Goal: Transaction & Acquisition: Purchase product/service

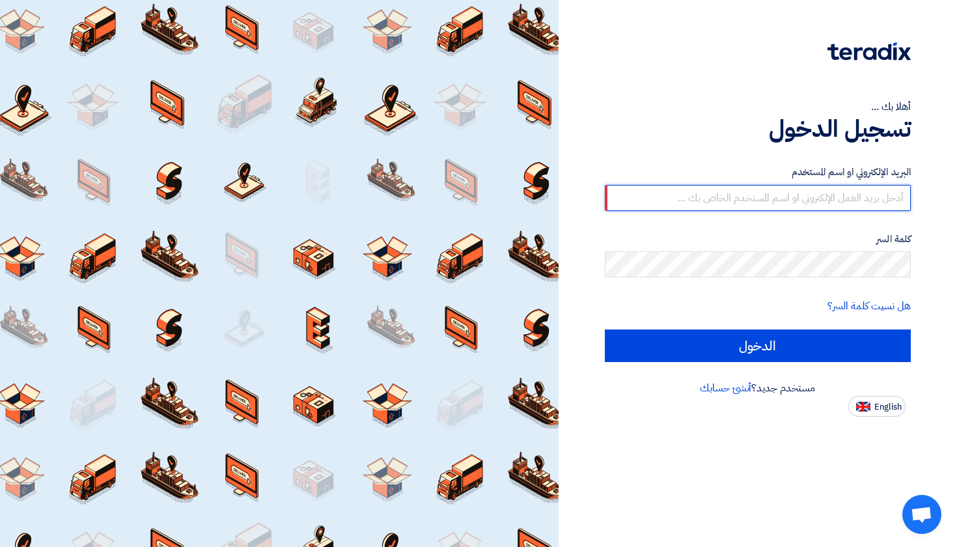
type input "[EMAIL_ADDRESS][DOMAIN_NAME]"
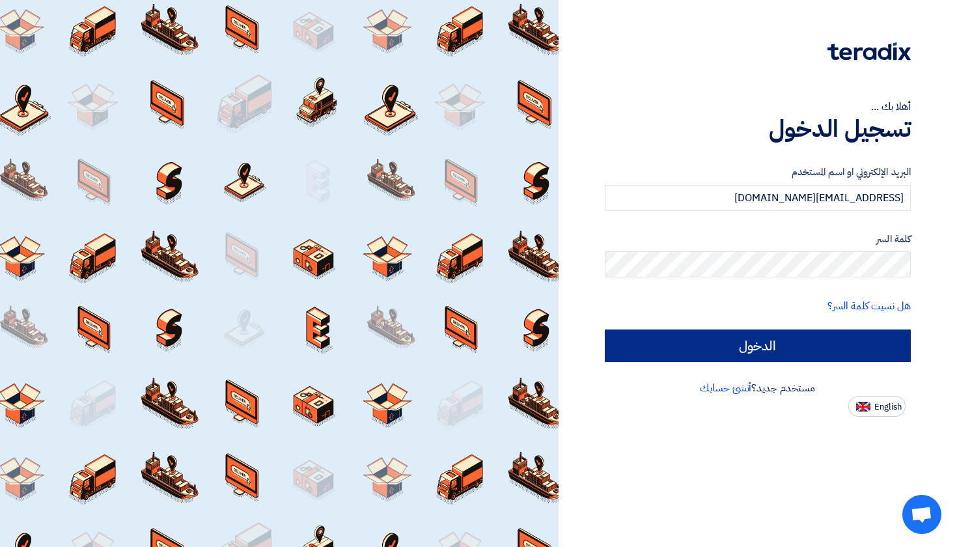
click at [746, 335] on input "الدخول" at bounding box center [758, 346] width 307 height 33
type input "Sign in"
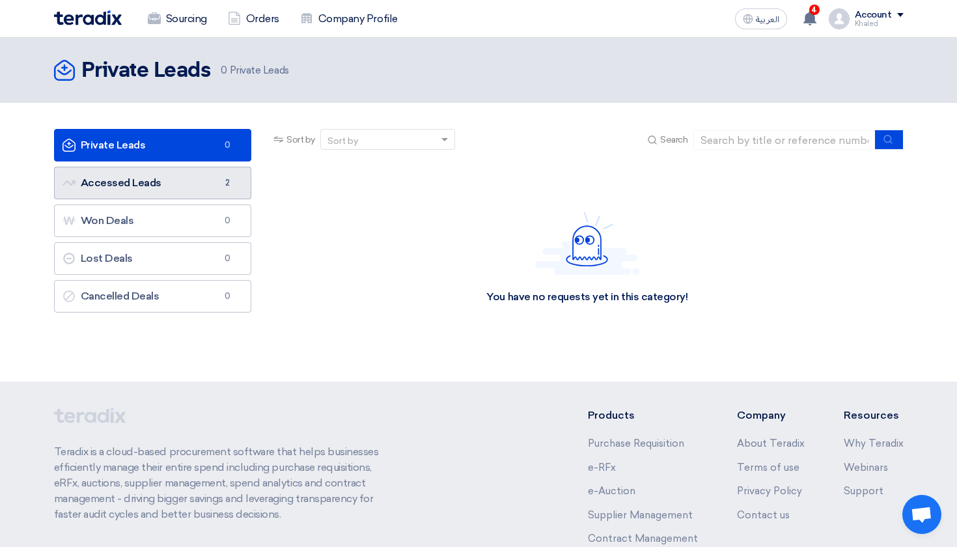
click at [197, 193] on link "Accessed Leads Accessed Leads 2" at bounding box center [153, 183] width 198 height 33
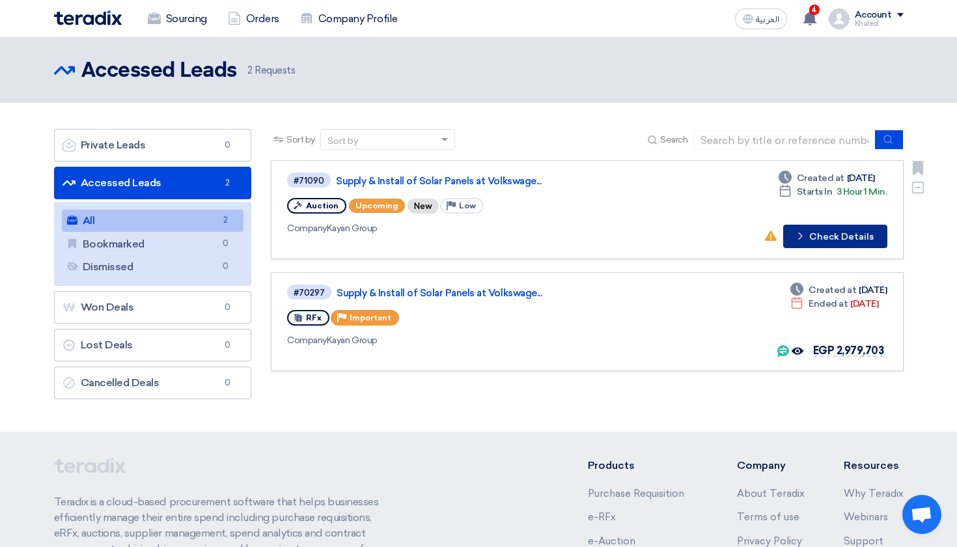
click at [856, 240] on button "Check details Check Details" at bounding box center [835, 236] width 104 height 23
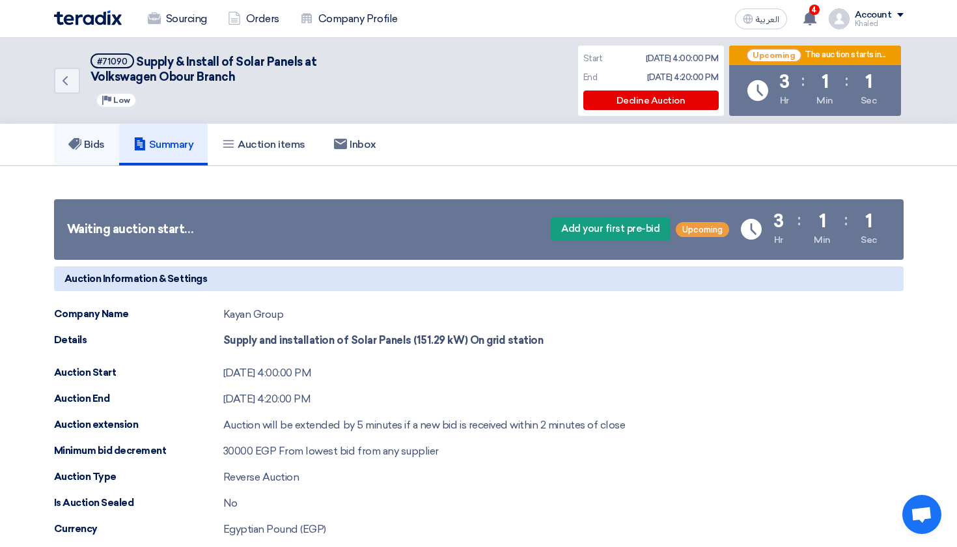
click at [109, 147] on link "Bids" at bounding box center [86, 145] width 65 height 42
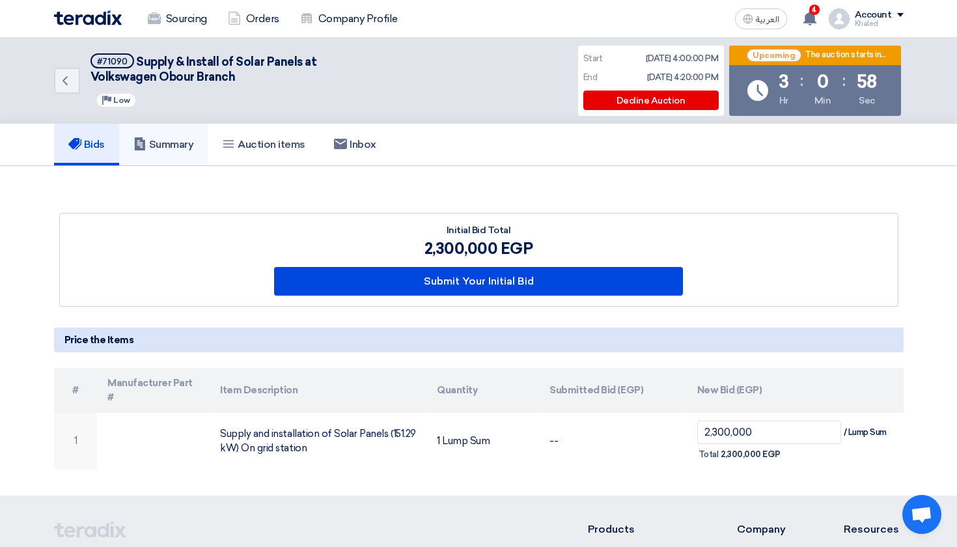
click at [168, 144] on h5 "Summary" at bounding box center [163, 144] width 61 height 13
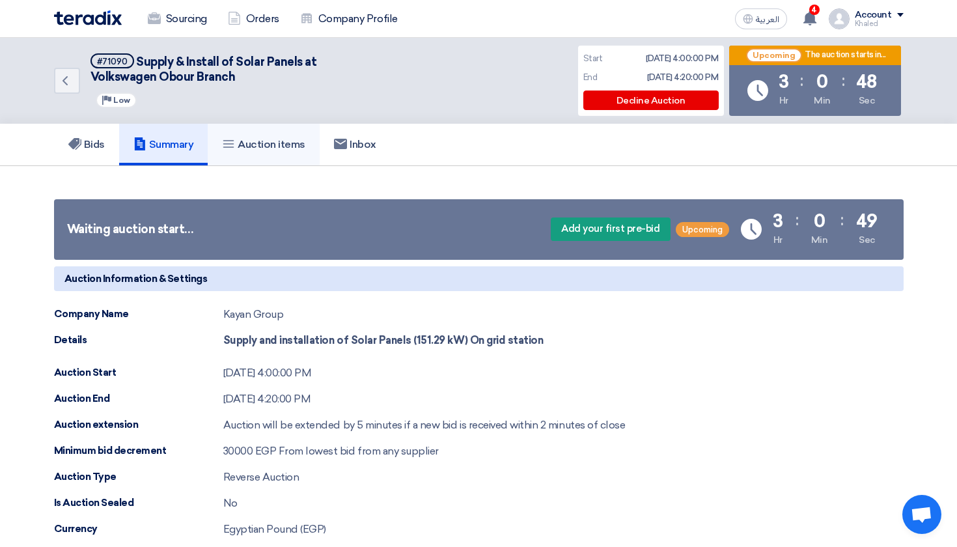
click at [285, 148] on h5 "Auction items" at bounding box center [263, 144] width 83 height 13
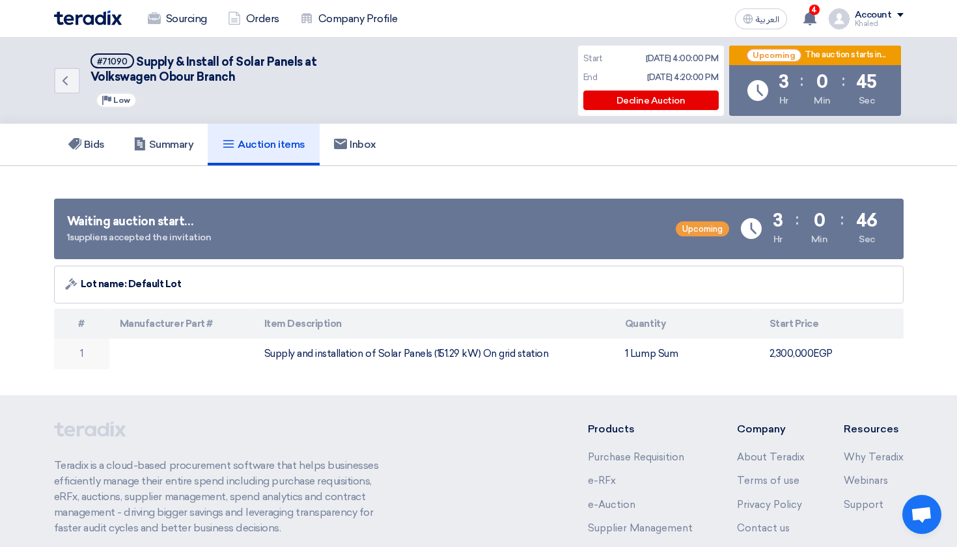
click at [214, 146] on link "Auction items" at bounding box center [264, 145] width 112 height 42
click at [200, 148] on link "Summary" at bounding box center [163, 145] width 89 height 42
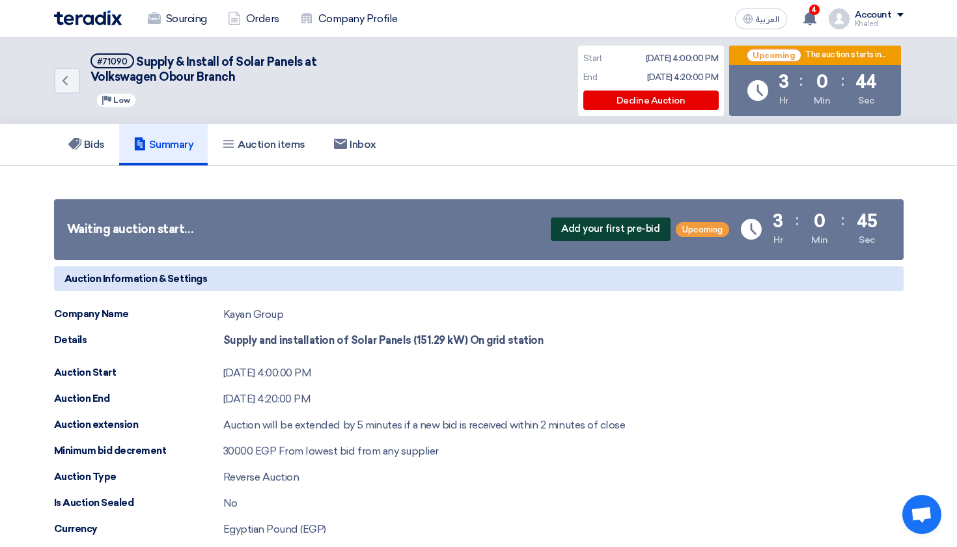
click at [610, 226] on span "Add your first pre-bid" at bounding box center [610, 228] width 119 height 23
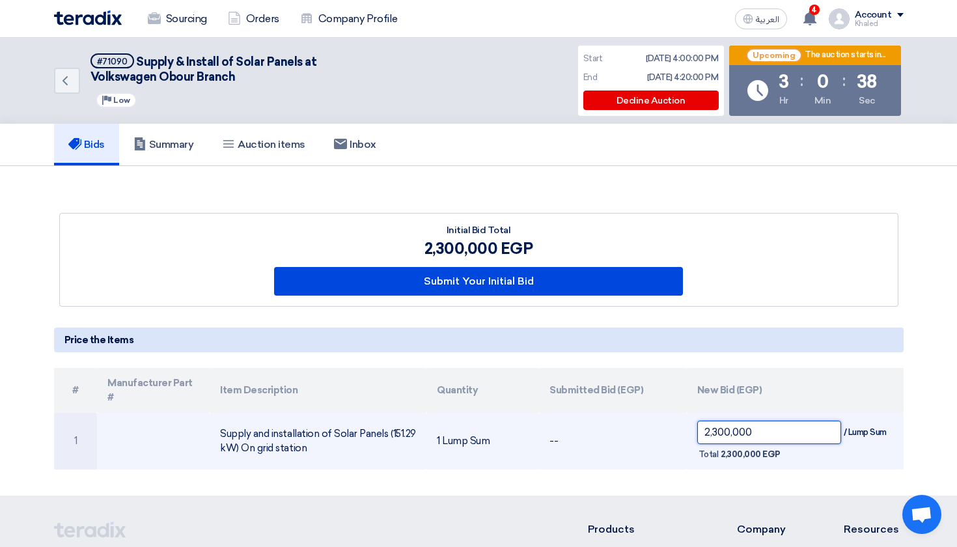
click at [723, 421] on input "2,300,000" at bounding box center [769, 432] width 144 height 23
click at [630, 443] on td "--" at bounding box center [612, 441] width 147 height 57
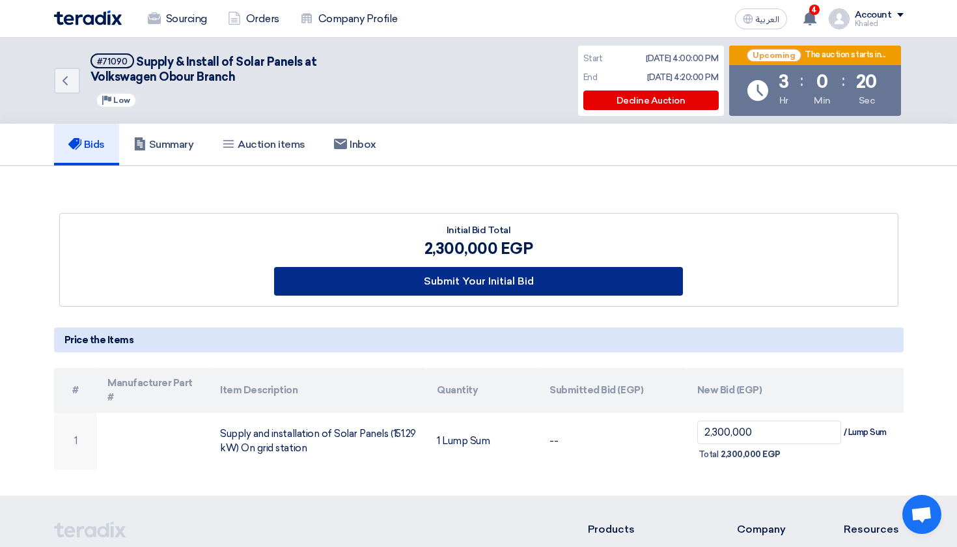
click at [461, 275] on button "Submit Your Initial Bid" at bounding box center [478, 281] width 409 height 29
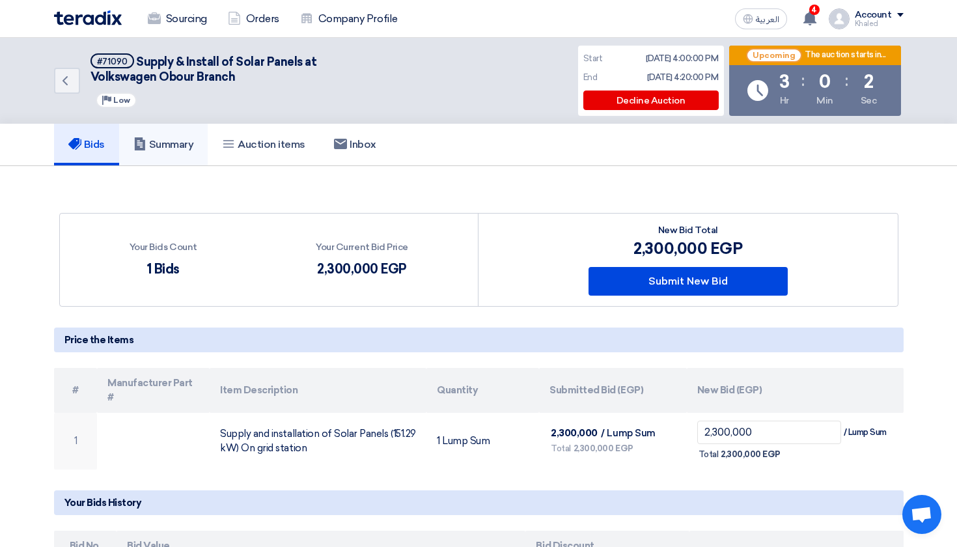
click at [189, 148] on h5 "Summary" at bounding box center [163, 144] width 61 height 13
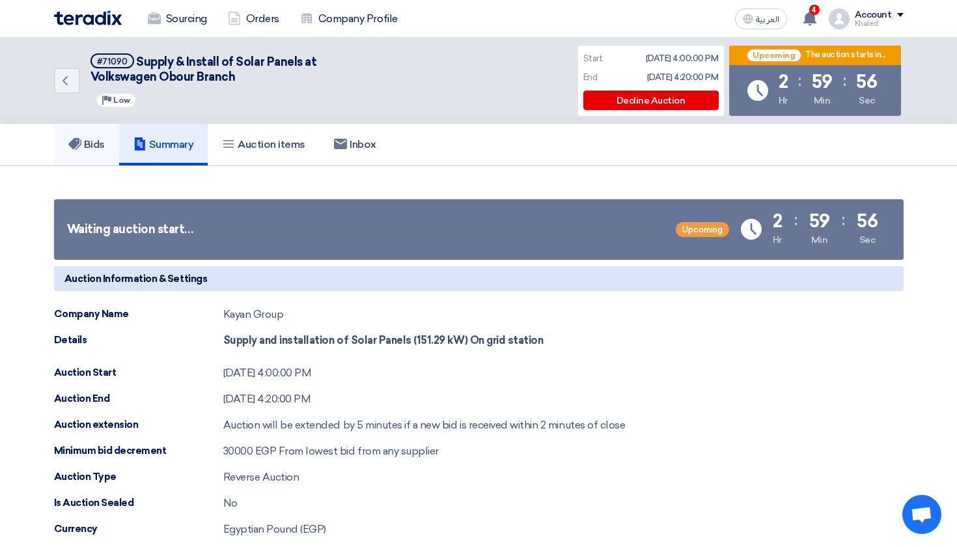
click at [102, 147] on h5 "Bids" at bounding box center [86, 144] width 36 height 13
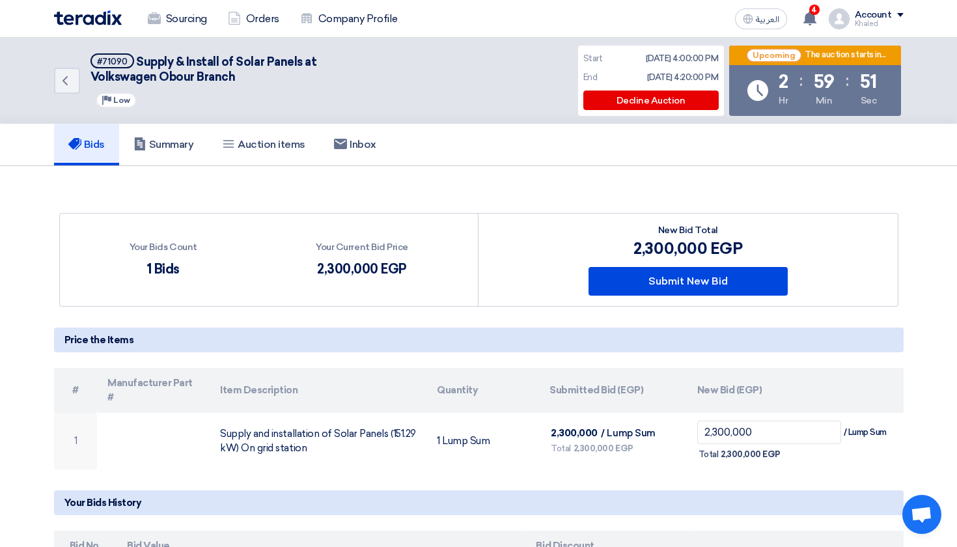
drag, startPoint x: 322, startPoint y: 266, endPoint x: 410, endPoint y: 261, distance: 88.7
click at [410, 261] on div "Your Bids Count 1 Bids Your Current Bid Price 2,300,000 EGP" at bounding box center [269, 260] width 419 height 92
click at [362, 142] on h5 "Inbox" at bounding box center [355, 144] width 42 height 13
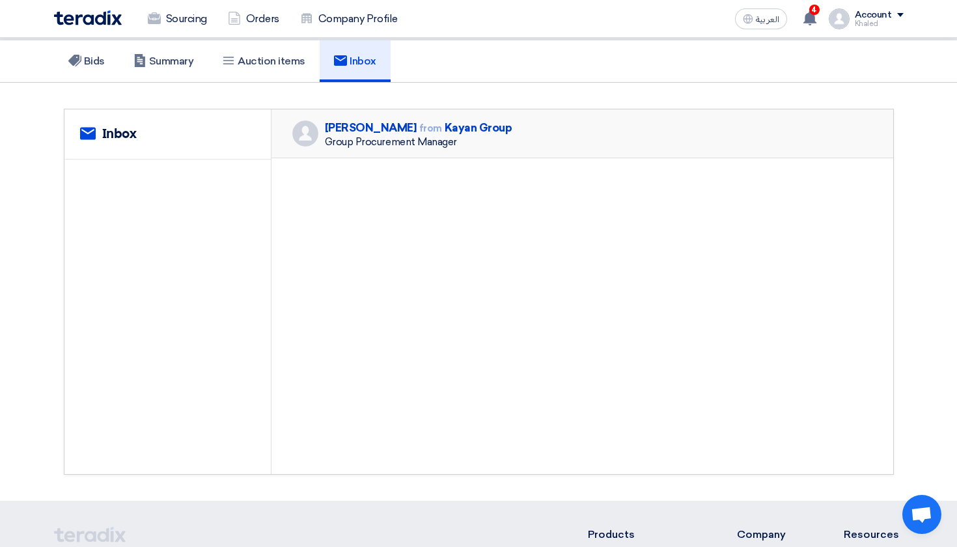
scroll to position [15, 0]
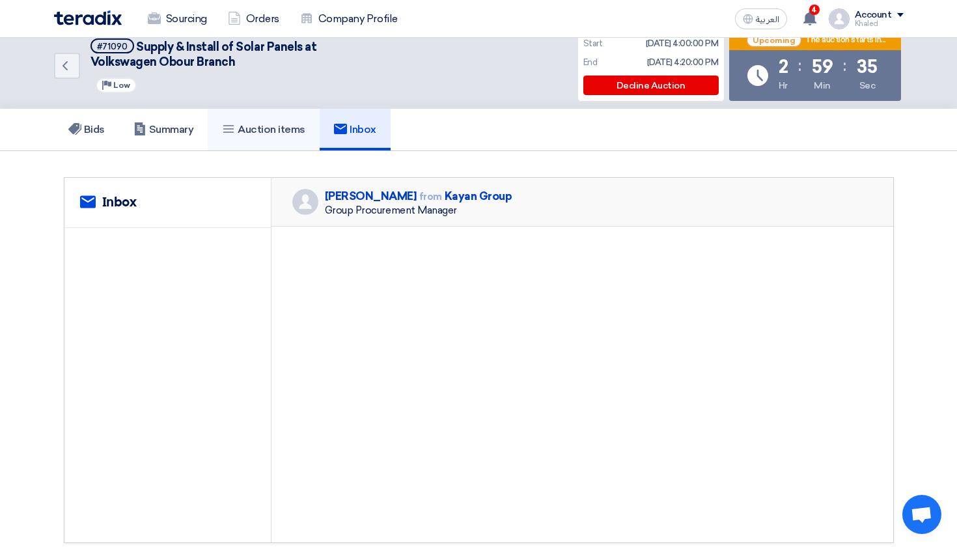
click at [281, 128] on h5 "Auction items" at bounding box center [263, 129] width 83 height 13
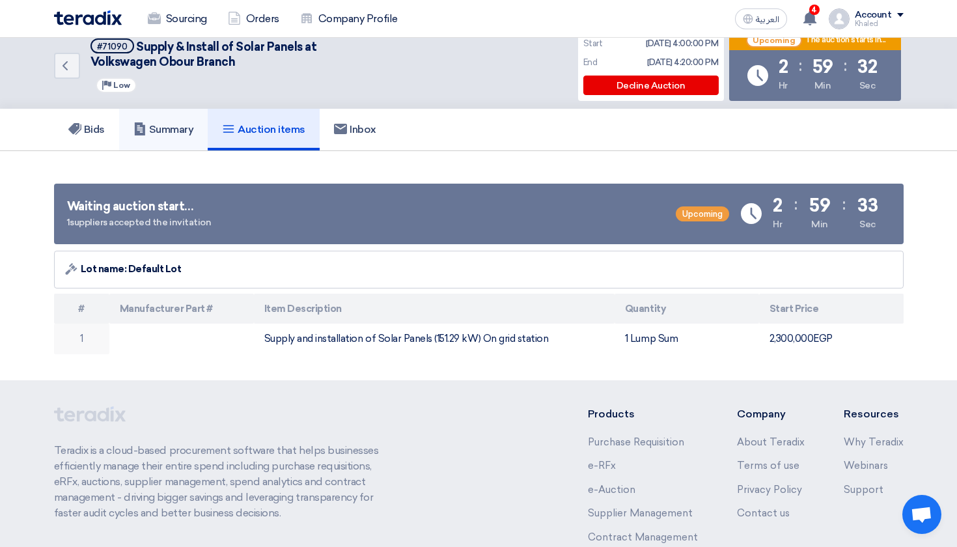
click at [208, 129] on link "Summary" at bounding box center [163, 130] width 89 height 42
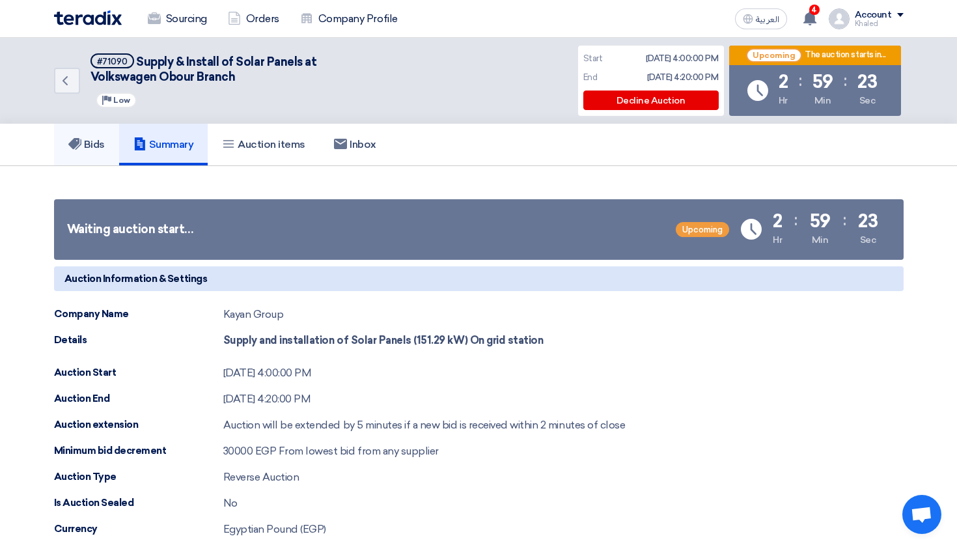
click at [73, 153] on link "Bids" at bounding box center [86, 145] width 65 height 42
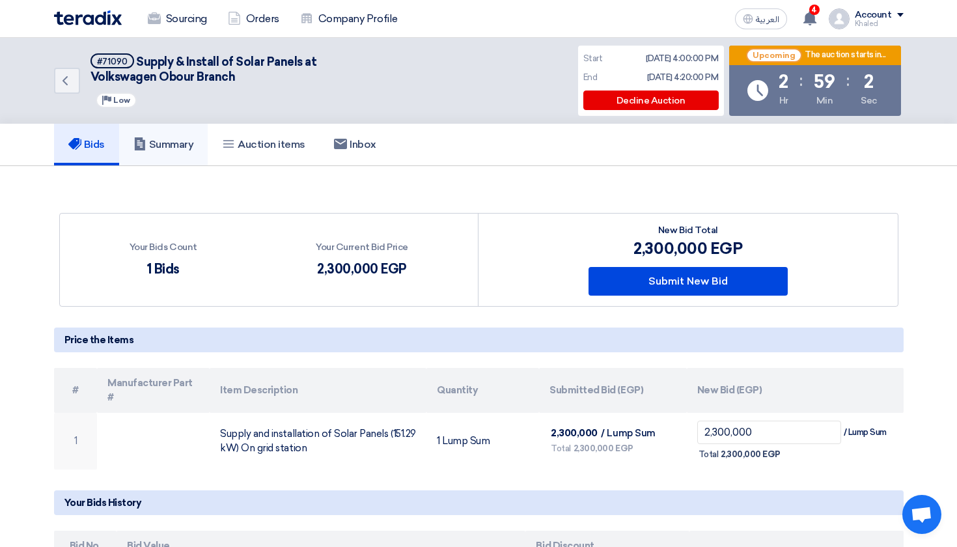
click at [175, 138] on h5 "Summary" at bounding box center [163, 144] width 61 height 13
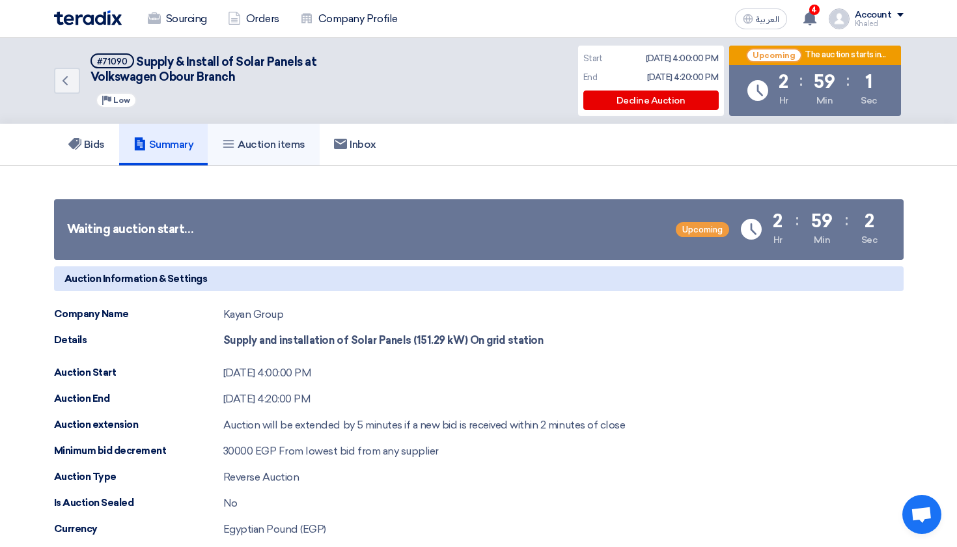
click at [246, 135] on link "Auction items" at bounding box center [264, 145] width 112 height 42
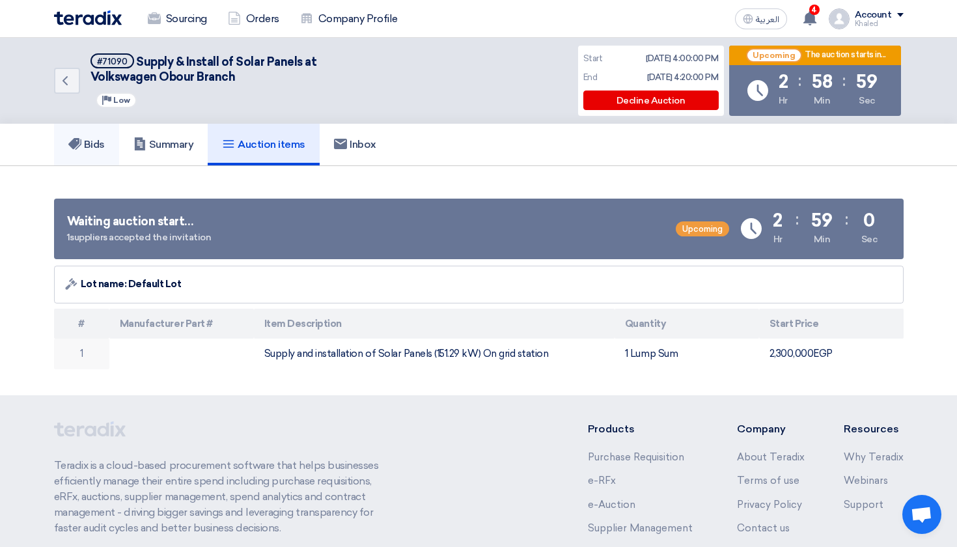
click at [105, 144] on h5 "Bids" at bounding box center [86, 144] width 36 height 13
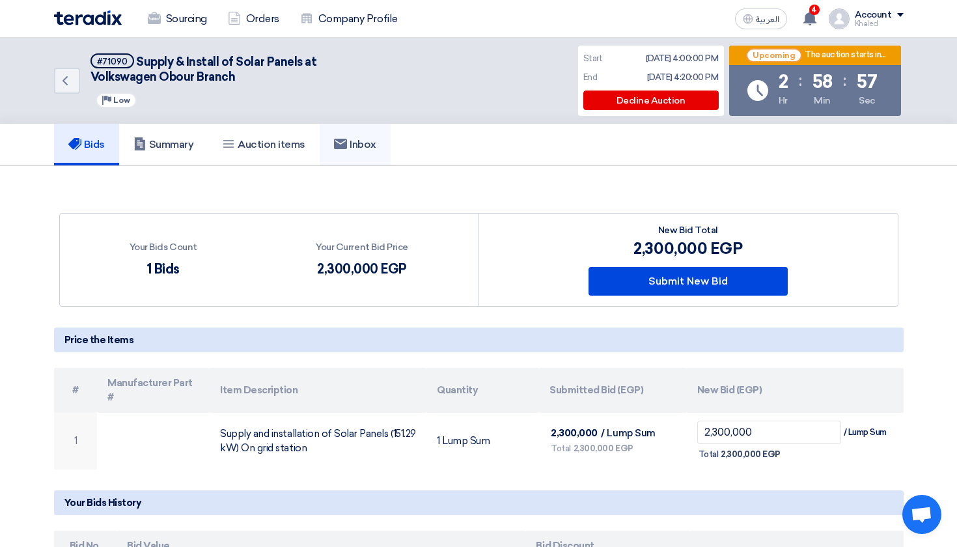
click at [363, 139] on h5 "Inbox" at bounding box center [355, 144] width 42 height 13
